Goal: Task Accomplishment & Management: Manage account settings

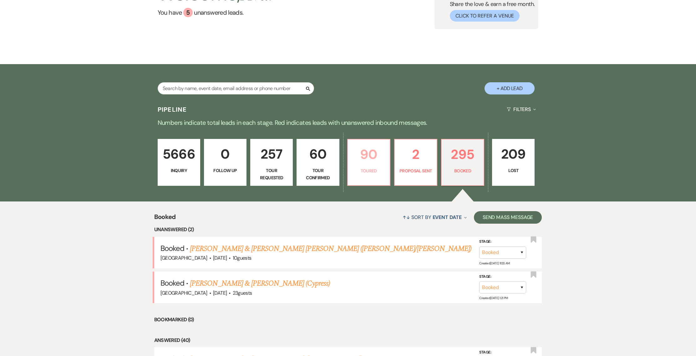
scroll to position [118, 0]
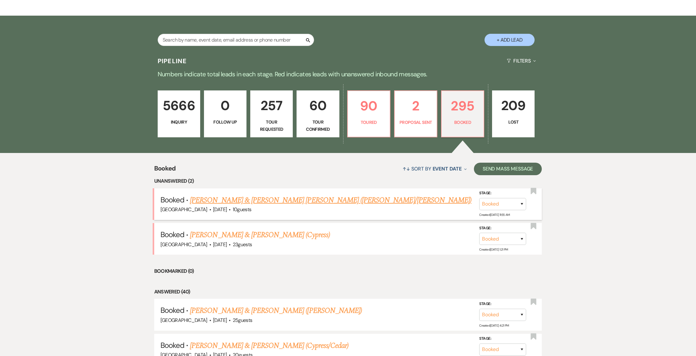
click at [274, 202] on link "[PERSON_NAME] & [PERSON_NAME] [PERSON_NAME] ([PERSON_NAME]/[PERSON_NAME])" at bounding box center [330, 199] width 281 height 11
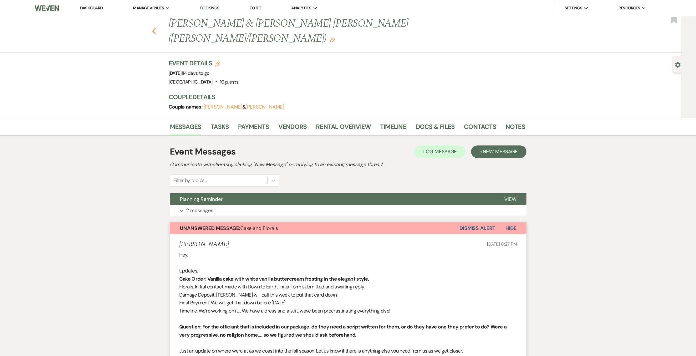
click at [156, 26] on button "Previous" at bounding box center [154, 30] width 5 height 9
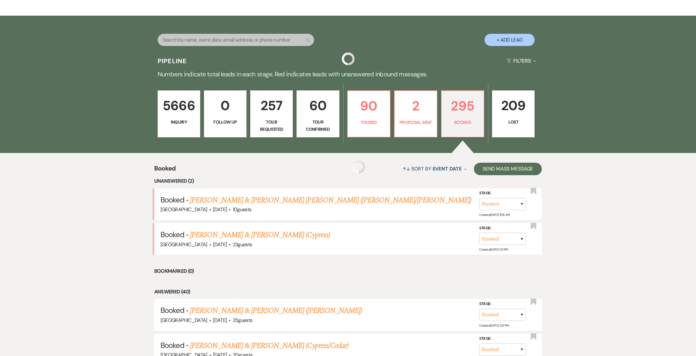
click at [158, 19] on div "Search + Add Lead" at bounding box center [348, 35] width 450 height 33
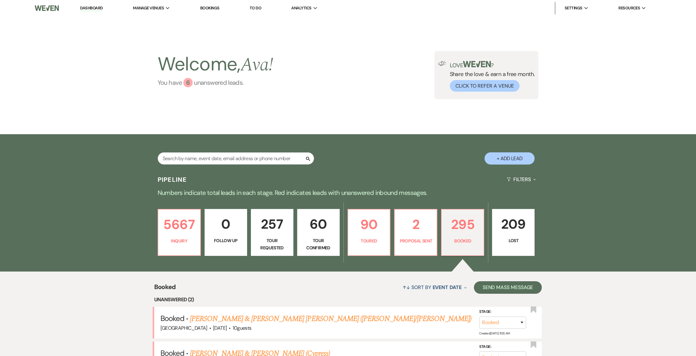
click at [190, 82] on div "6" at bounding box center [187, 82] width 9 height 9
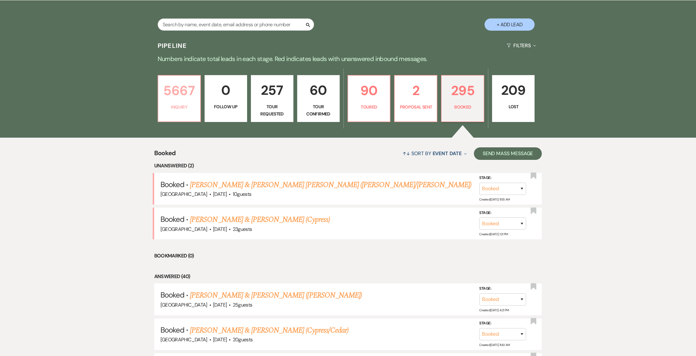
click at [167, 104] on p "Inquiry" at bounding box center [179, 106] width 34 height 7
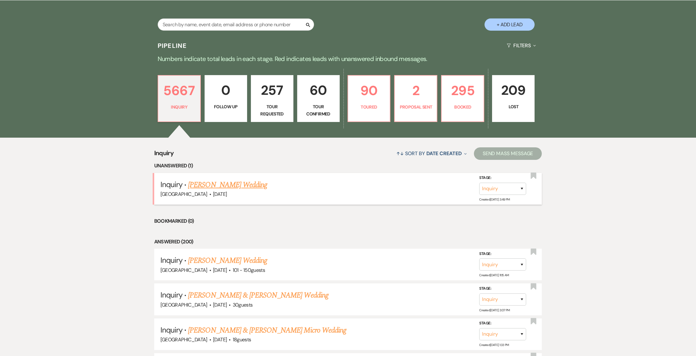
click at [242, 183] on link "[PERSON_NAME] Wedding" at bounding box center [227, 184] width 79 height 11
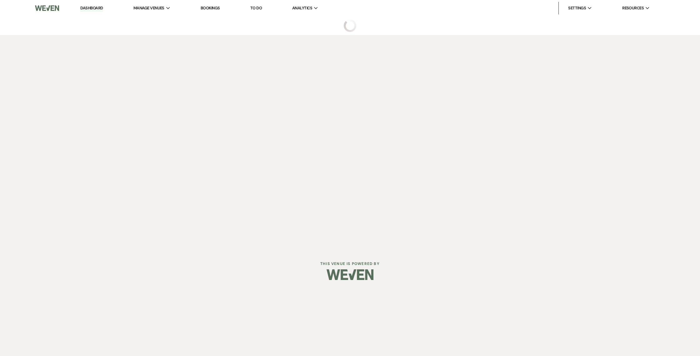
select select "2"
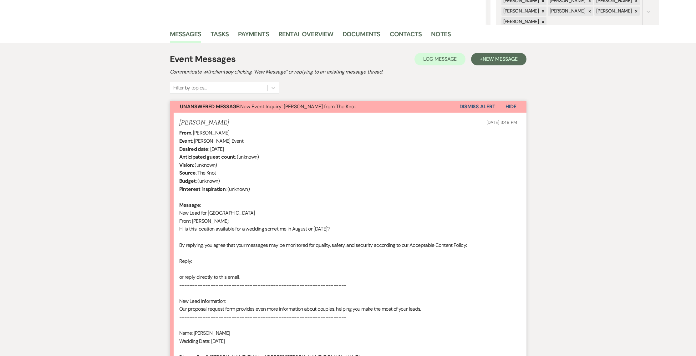
scroll to position [235, 0]
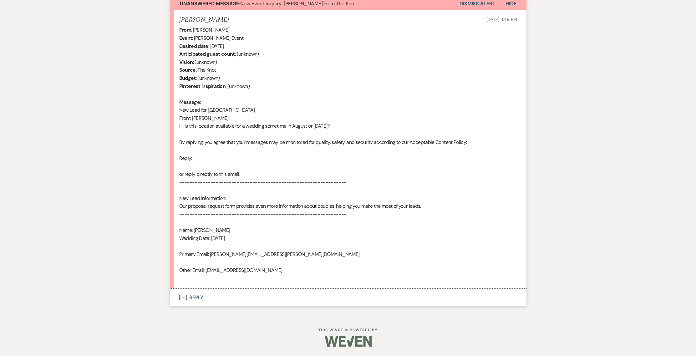
click at [186, 293] on button "Envelope Reply" at bounding box center [348, 298] width 356 height 18
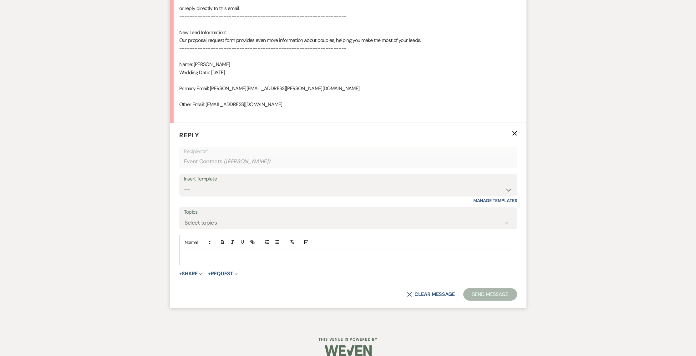
scroll to position [410, 0]
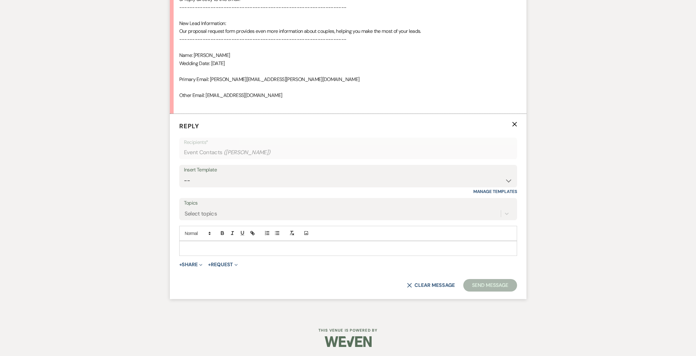
click at [188, 244] on div at bounding box center [347, 248] width 337 height 14
click at [259, 248] on p "We definitely still have some" at bounding box center [348, 248] width 328 height 7
drag, startPoint x: 260, startPoint y: 250, endPoint x: 164, endPoint y: 239, distance: 95.9
click at [164, 239] on div "Messages Tasks Payments Rental Overview Documents Contacts Notes Event Messages…" at bounding box center [348, 31] width 696 height 568
click at [224, 182] on select "-- Weven Planning Portal Introduction (Booked Events) 1st planning email ([PERS…" at bounding box center [348, 180] width 328 height 12
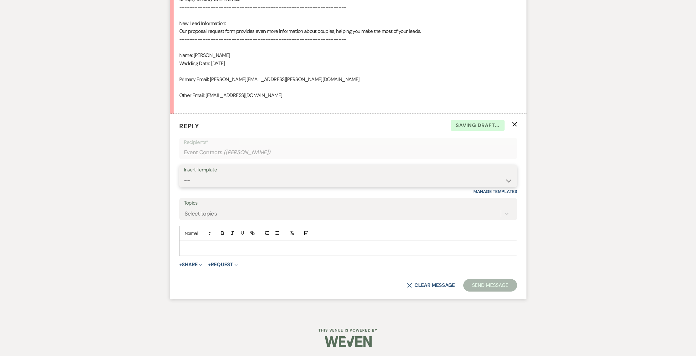
select select "772"
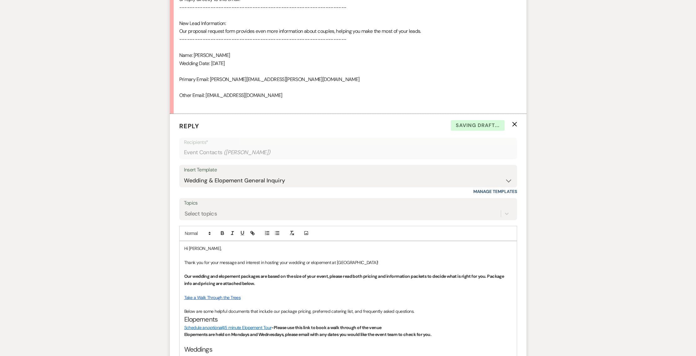
click at [212, 245] on p "Hi [PERSON_NAME]," at bounding box center [348, 248] width 328 height 7
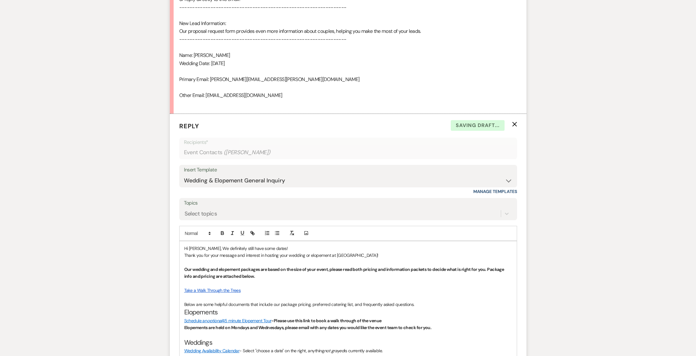
click at [205, 248] on p "Hi [PERSON_NAME], We definitely still have some dates!" at bounding box center [348, 248] width 328 height 7
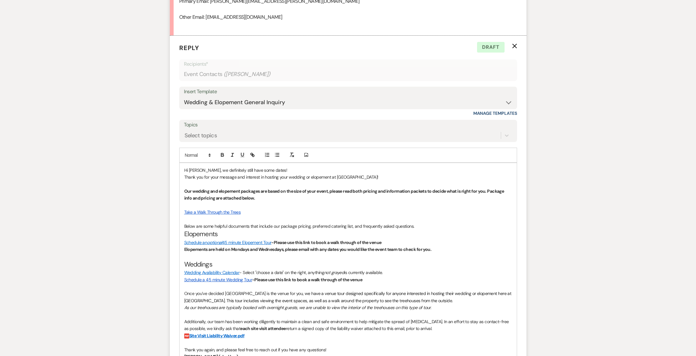
scroll to position [693, 0]
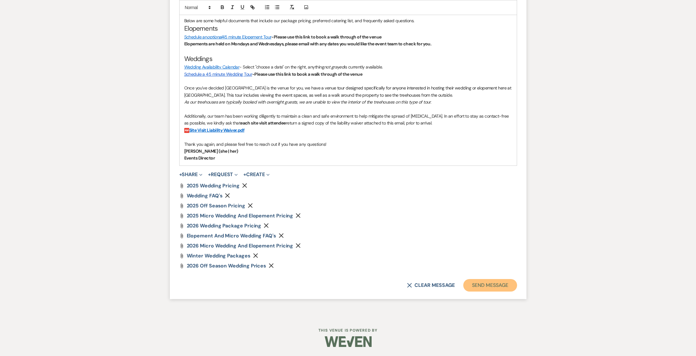
click at [478, 283] on button "Send Message" at bounding box center [489, 285] width 53 height 13
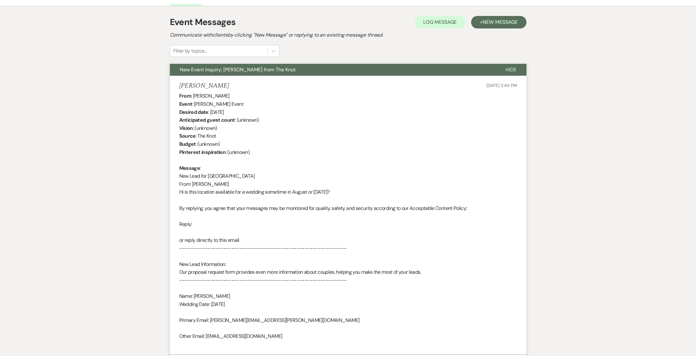
scroll to position [0, 0]
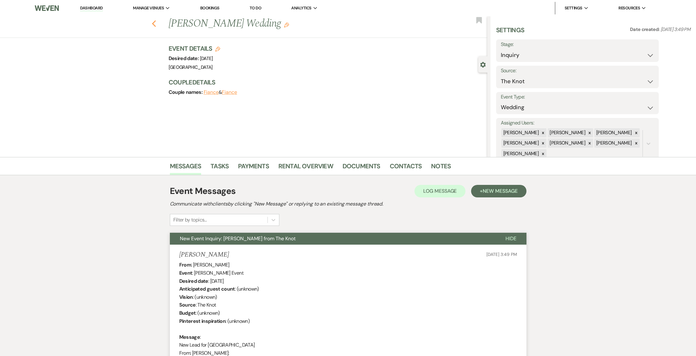
click at [156, 24] on icon "Previous" at bounding box center [154, 24] width 5 height 8
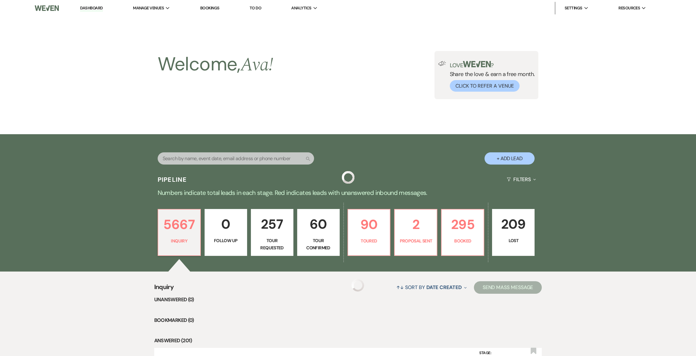
scroll to position [134, 0]
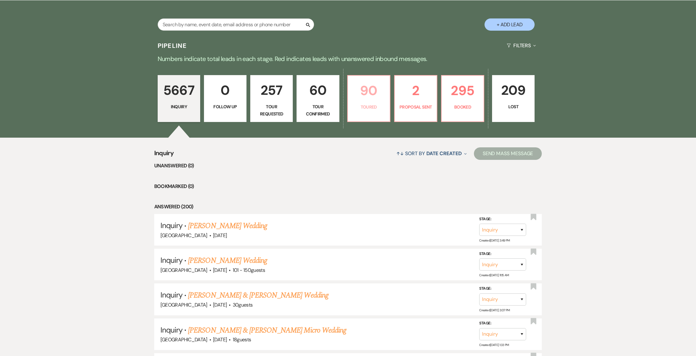
click at [373, 104] on p "Toured" at bounding box center [368, 106] width 34 height 7
select select "5"
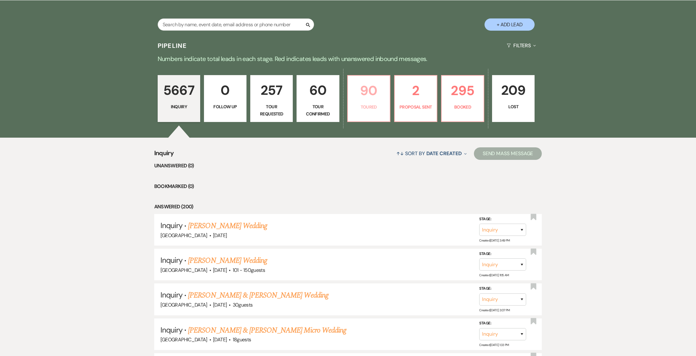
select select "5"
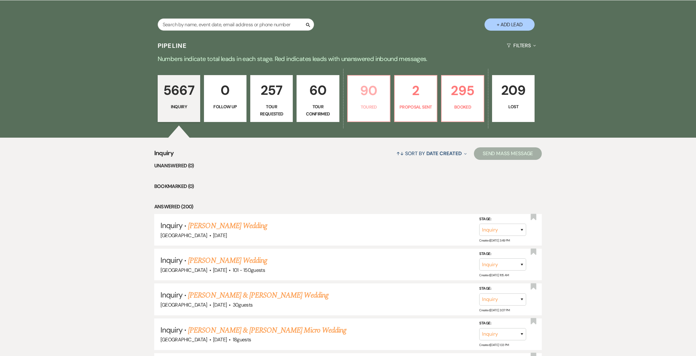
select select "5"
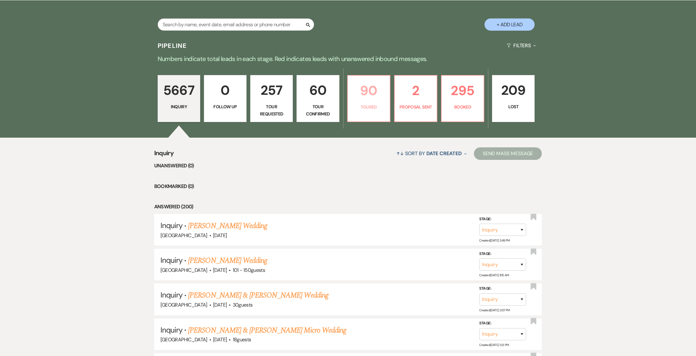
select select "5"
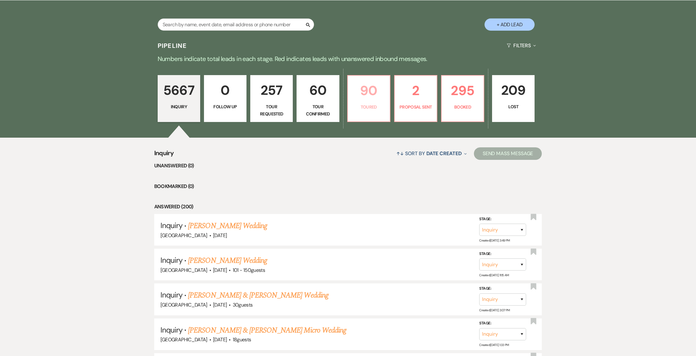
select select "5"
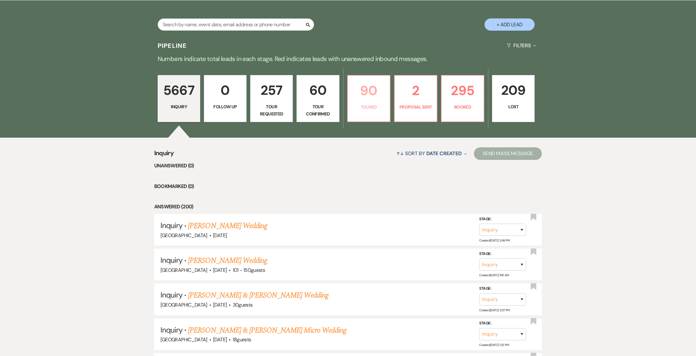
select select "5"
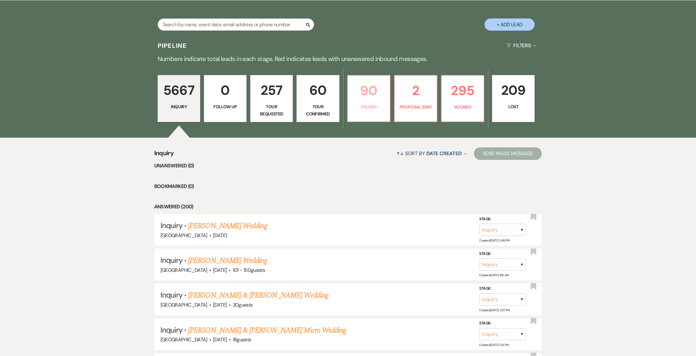
select select "5"
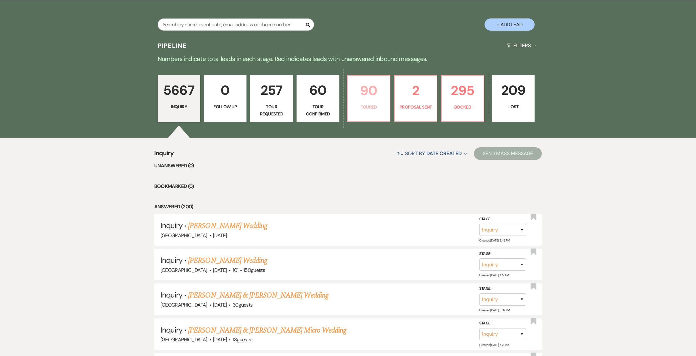
select select "5"
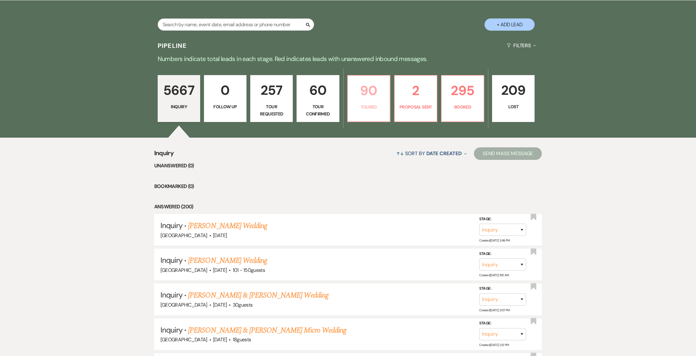
select select "5"
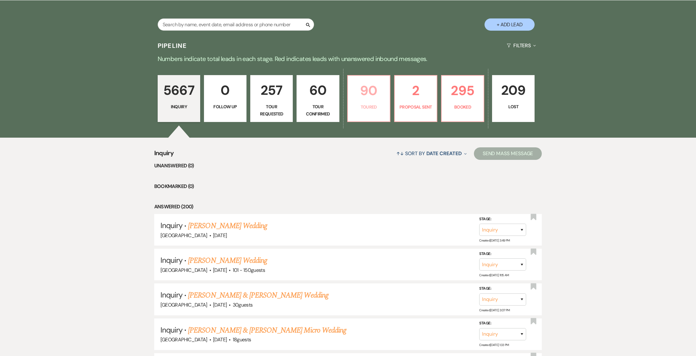
select select "5"
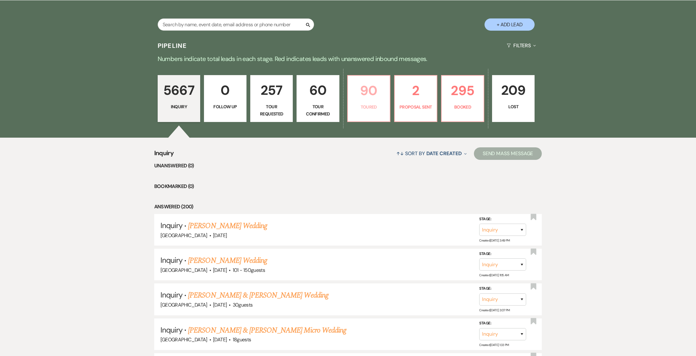
select select "5"
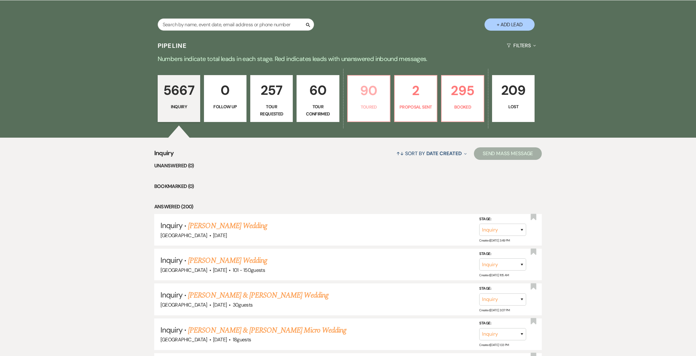
select select "5"
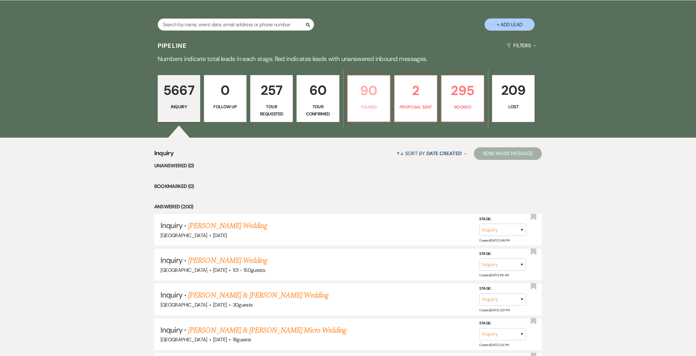
select select "5"
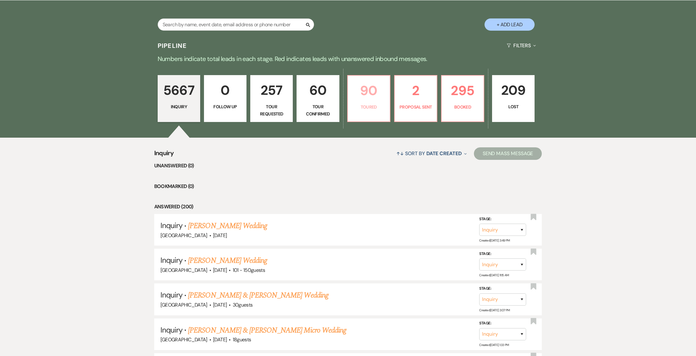
select select "5"
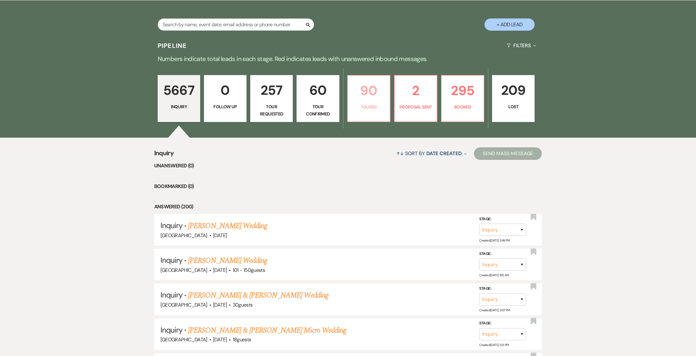
select select "5"
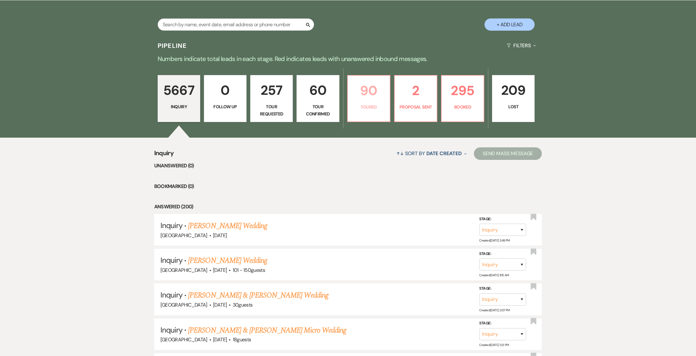
select select "5"
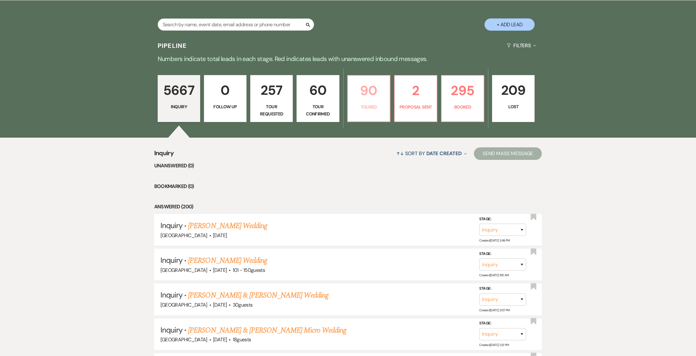
select select "5"
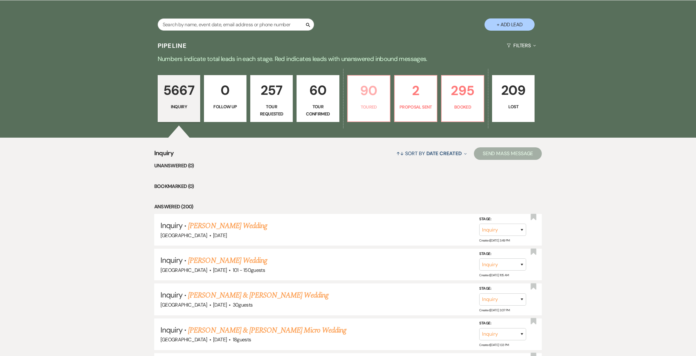
select select "5"
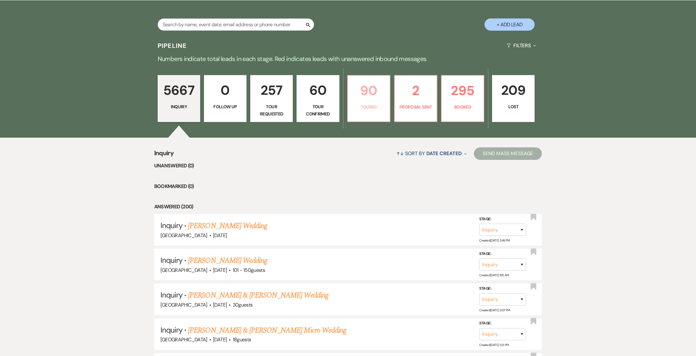
select select "5"
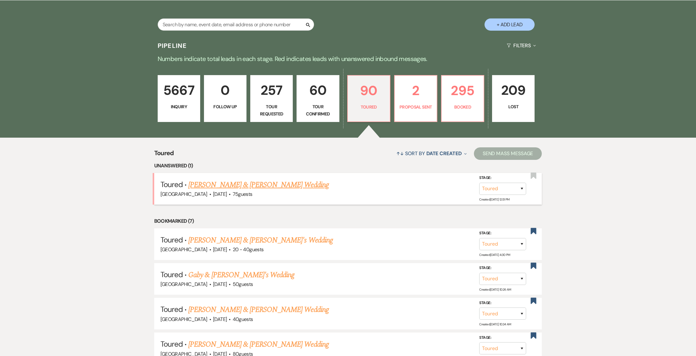
click at [256, 179] on li "Toured · [PERSON_NAME] & [PERSON_NAME] Wedding [GEOGRAPHIC_DATA] · [DATE] · 75 …" at bounding box center [348, 189] width 388 height 32
click at [256, 184] on link "[PERSON_NAME] & [PERSON_NAME] Wedding" at bounding box center [258, 184] width 140 height 11
select select "5"
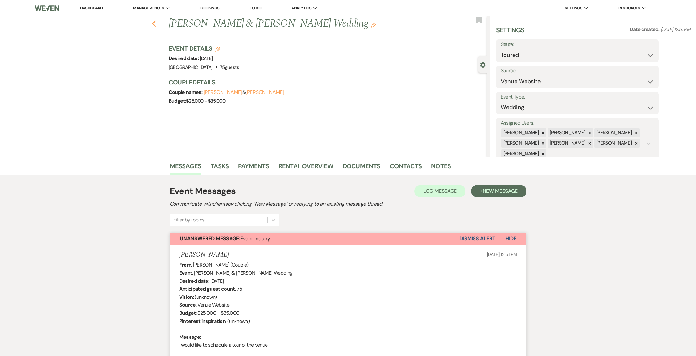
click at [156, 23] on use "button" at bounding box center [154, 23] width 4 height 7
select select "5"
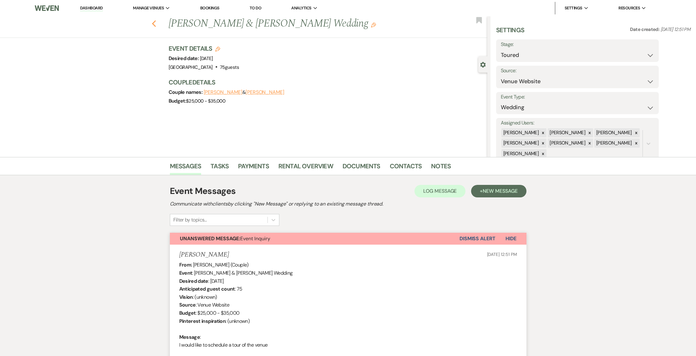
select select "5"
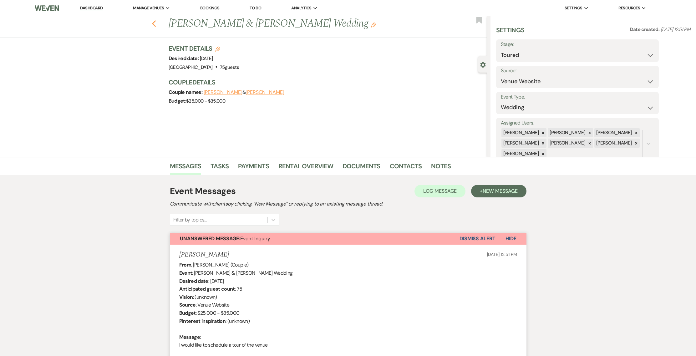
select select "5"
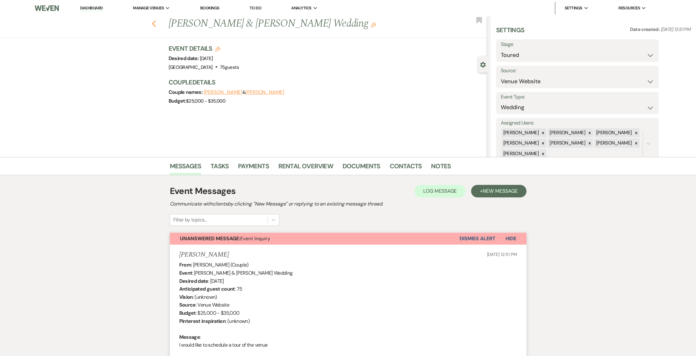
select select "5"
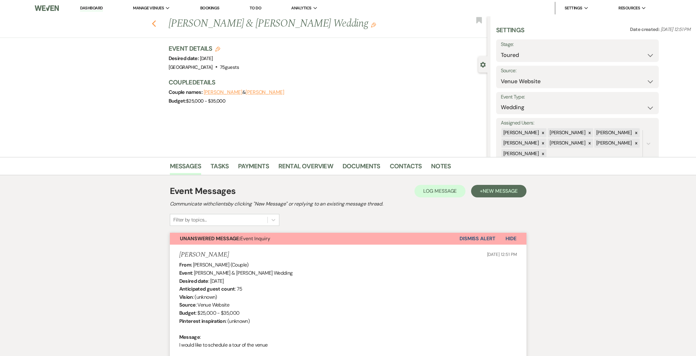
select select "5"
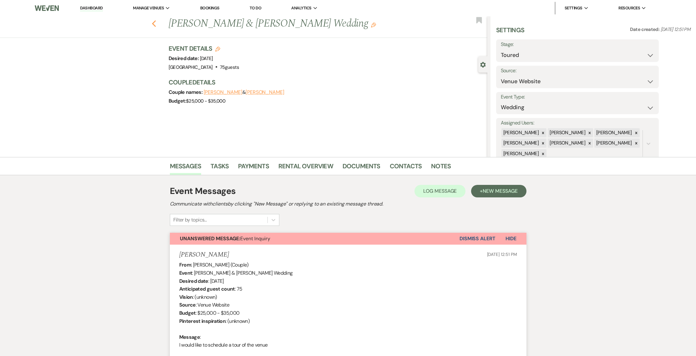
select select "5"
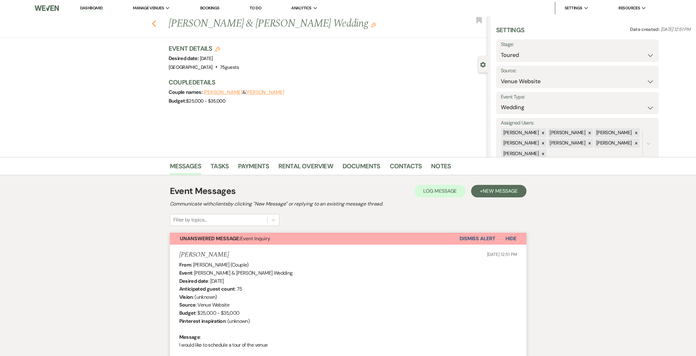
select select "5"
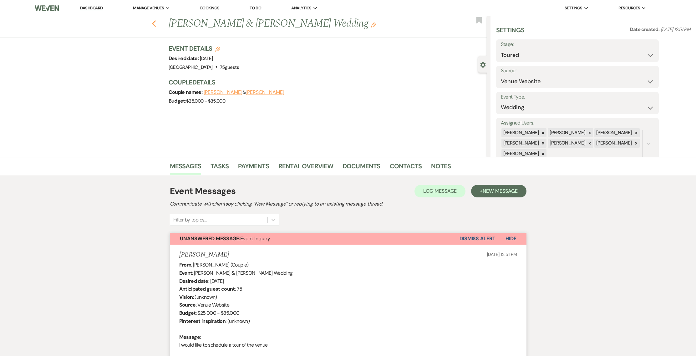
select select "5"
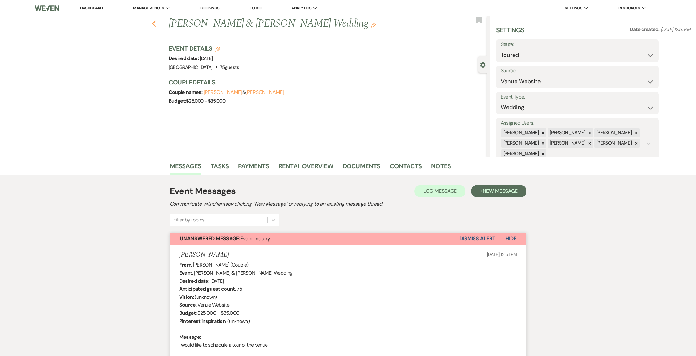
select select "5"
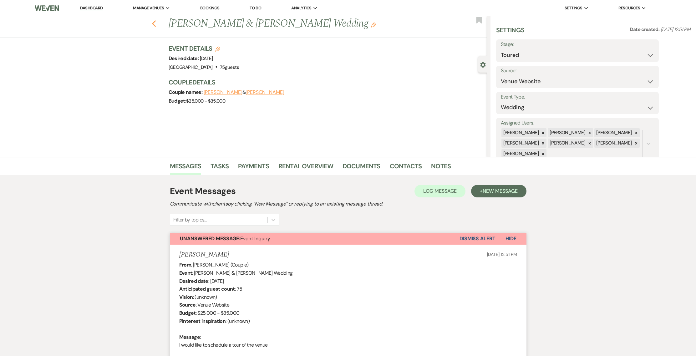
select select "5"
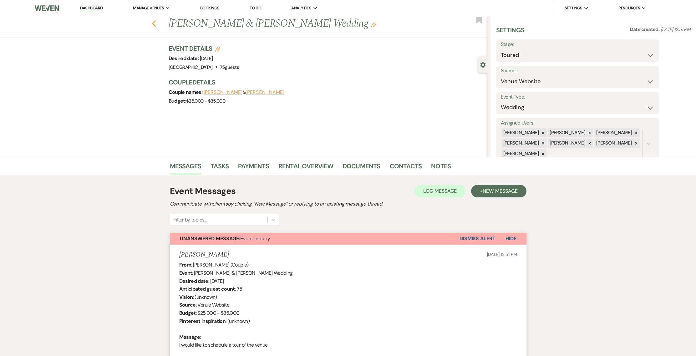
select select "5"
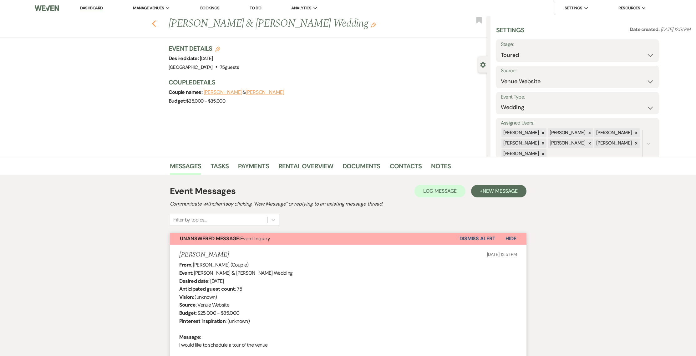
select select "5"
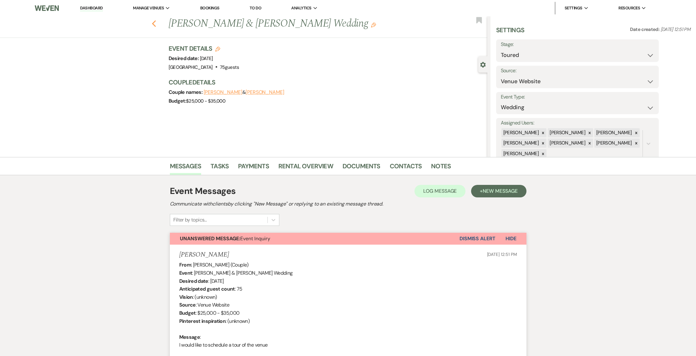
select select "5"
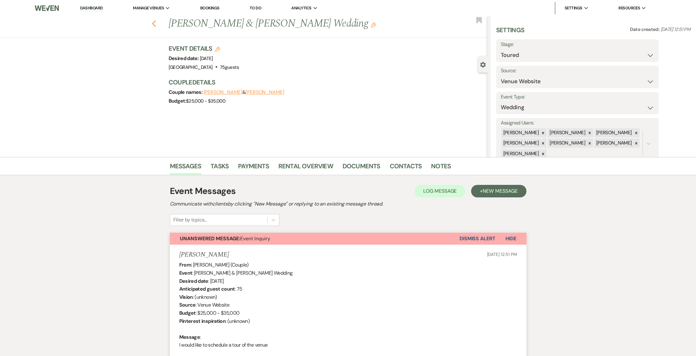
select select "5"
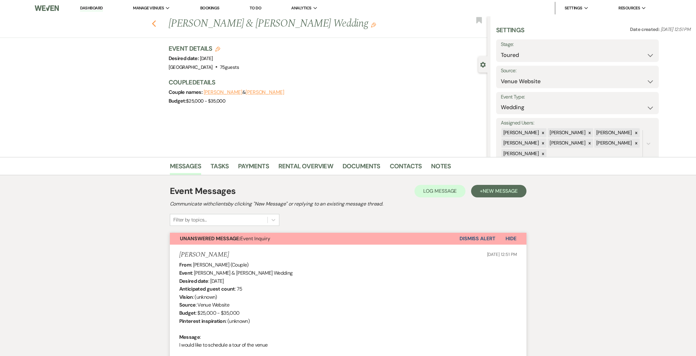
select select "5"
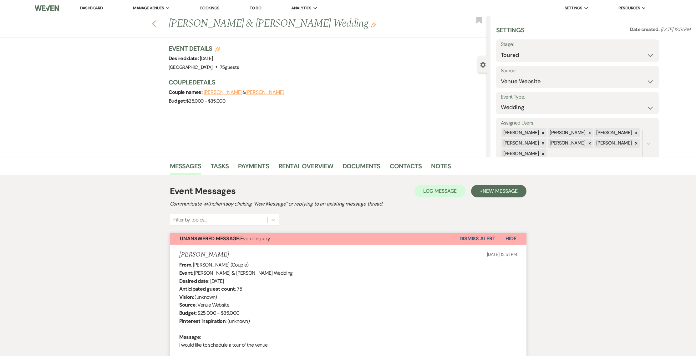
select select "5"
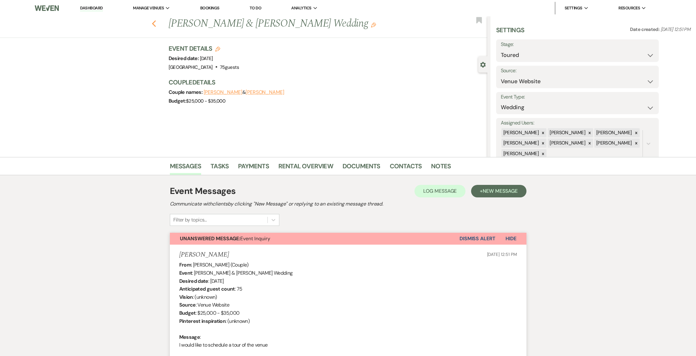
select select "5"
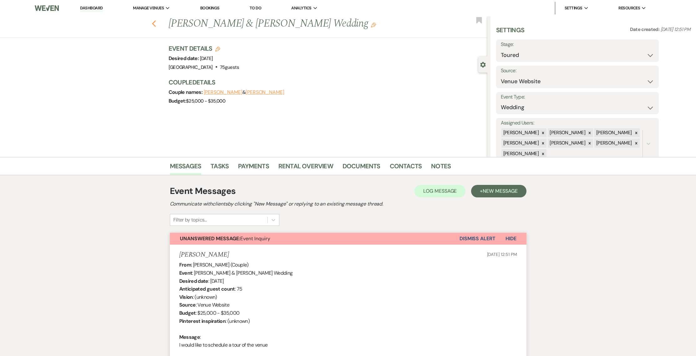
select select "5"
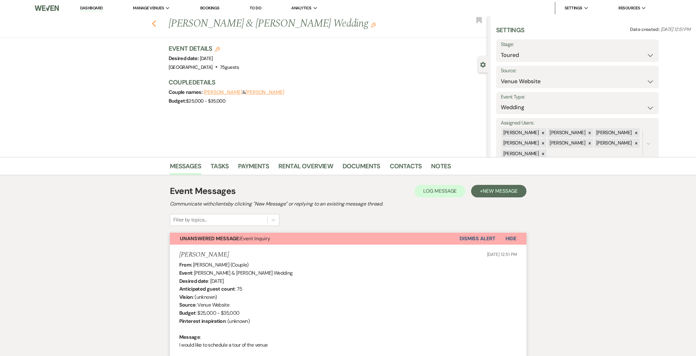
select select "5"
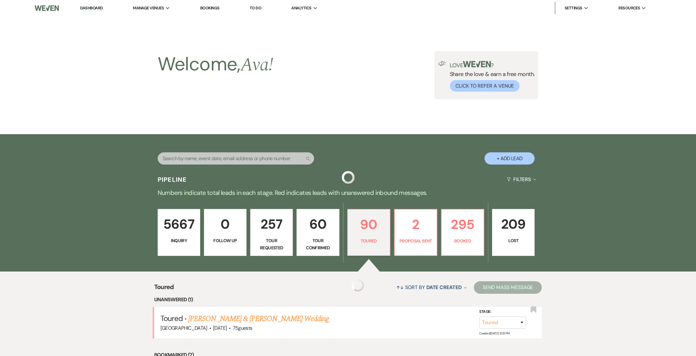
scroll to position [134, 0]
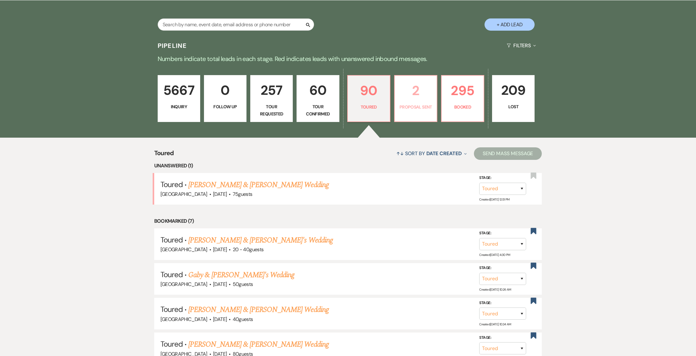
click at [425, 100] on p "2" at bounding box center [415, 90] width 34 height 21
select select "6"
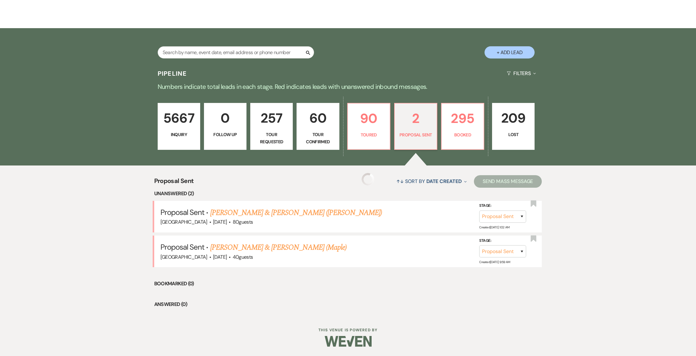
scroll to position [105, 0]
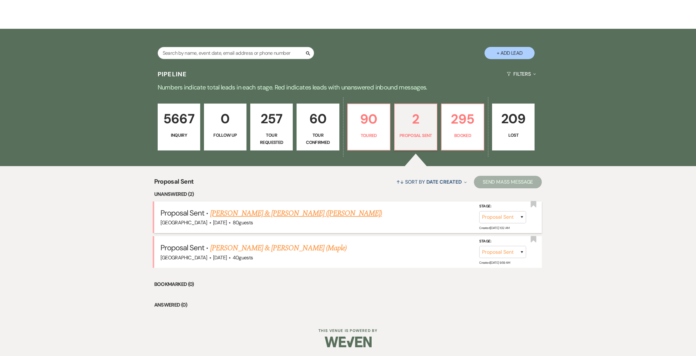
click at [311, 215] on link "[PERSON_NAME] & [PERSON_NAME] ([PERSON_NAME])" at bounding box center [296, 213] width 172 height 11
select select "6"
select select "5"
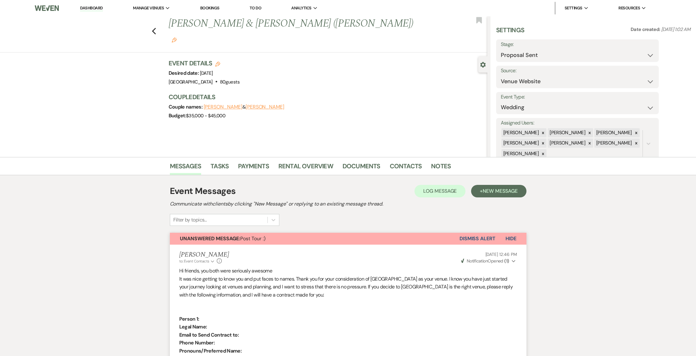
click at [100, 11] on link "Dashboard" at bounding box center [91, 8] width 23 height 6
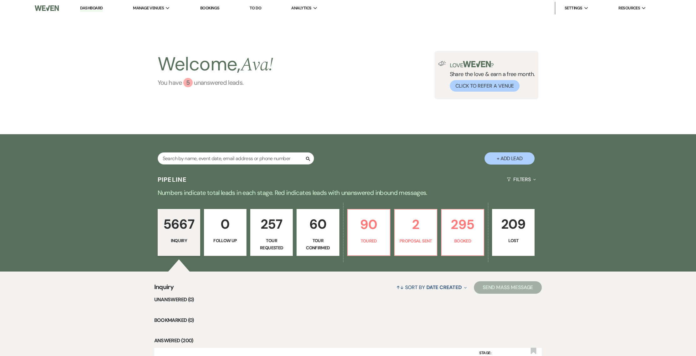
click at [185, 80] on div "5" at bounding box center [187, 82] width 9 height 9
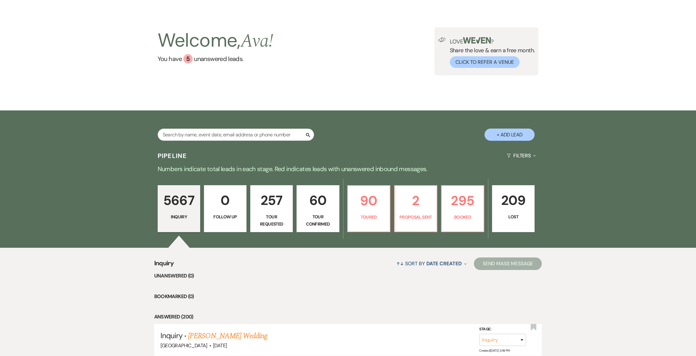
scroll to position [13, 0]
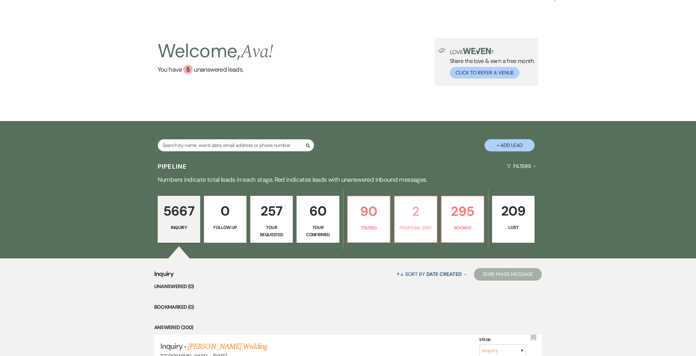
click at [416, 226] on p "Proposal Sent" at bounding box center [415, 227] width 34 height 7
select select "6"
